Goal: Use online tool/utility: Utilize a website feature to perform a specific function

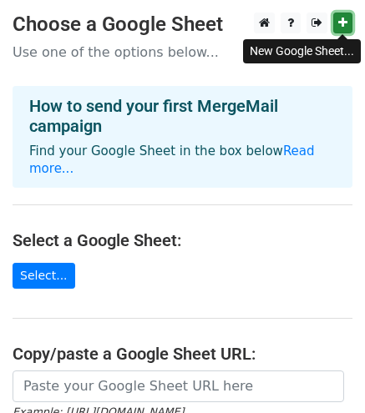
click at [342, 31] on link at bounding box center [342, 23] width 19 height 21
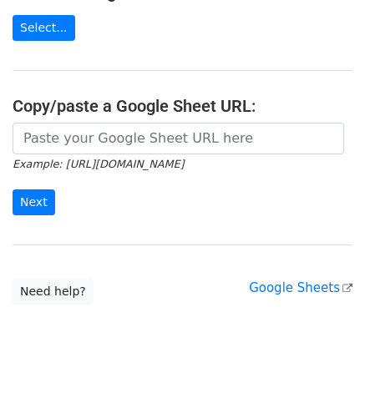
scroll to position [249, 0]
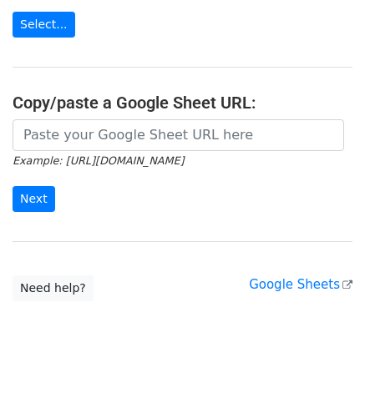
scroll to position [252, 0]
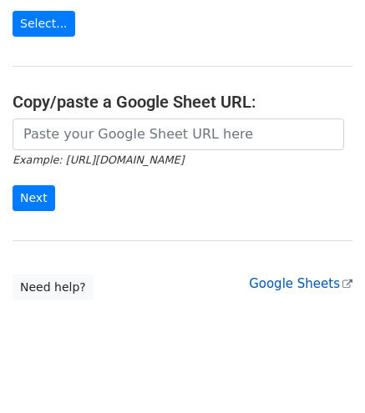
click at [304, 276] on link "Google Sheets" at bounding box center [301, 283] width 104 height 15
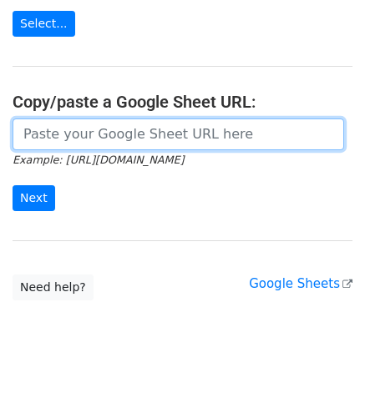
click at [96, 119] on input "url" at bounding box center [178, 135] width 331 height 32
